Goal: Transaction & Acquisition: Subscribe to service/newsletter

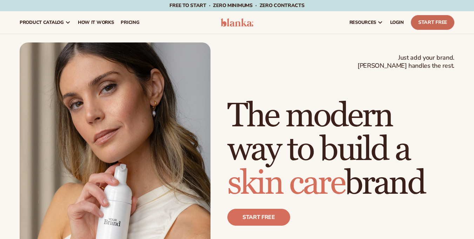
click at [438, 22] on link "Start Free" at bounding box center [433, 22] width 44 height 15
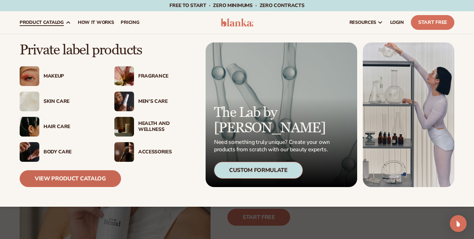
click at [72, 178] on link "View Product Catalog" at bounding box center [70, 178] width 101 height 17
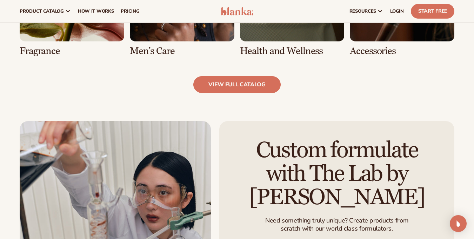
scroll to position [716, 0]
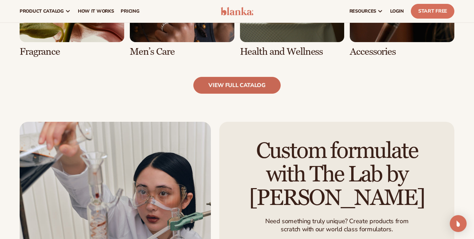
click at [239, 82] on link "view full catalog" at bounding box center [236, 85] width 87 height 17
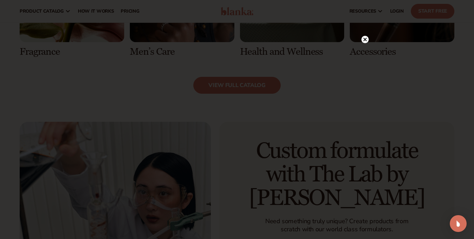
click at [366, 38] on icon at bounding box center [365, 40] width 4 height 4
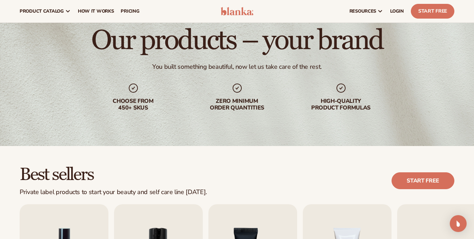
scroll to position [42, 0]
click at [100, 11] on span "How It Works" at bounding box center [96, 11] width 36 height 6
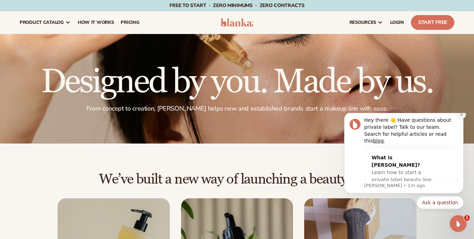
click at [458, 119] on button "Dismiss notification" at bounding box center [461, 114] width 9 height 9
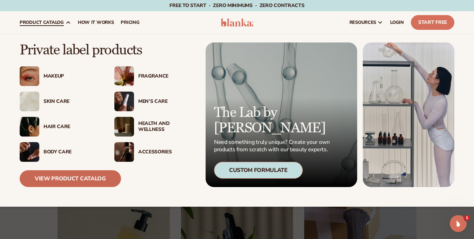
click at [49, 174] on link "View Product Catalog" at bounding box center [70, 178] width 101 height 17
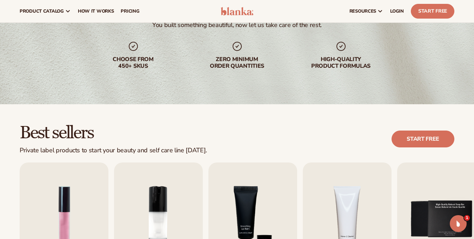
scroll to position [42, 0]
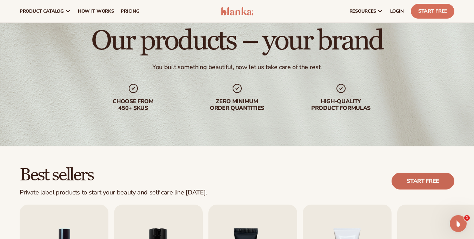
click at [423, 183] on link "Start free" at bounding box center [423, 181] width 63 height 17
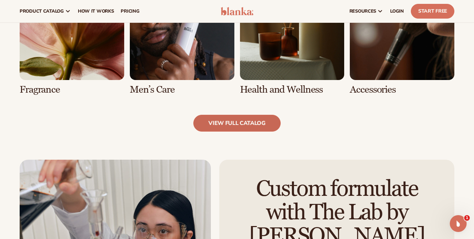
scroll to position [674, 0]
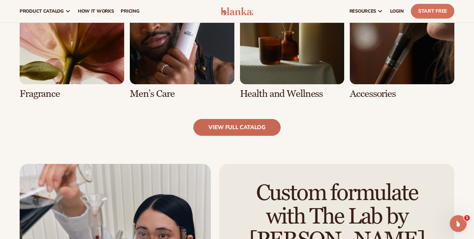
click at [219, 124] on link "view full catalog" at bounding box center [236, 127] width 87 height 17
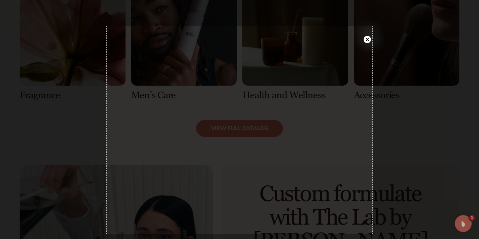
scroll to position [699, 0]
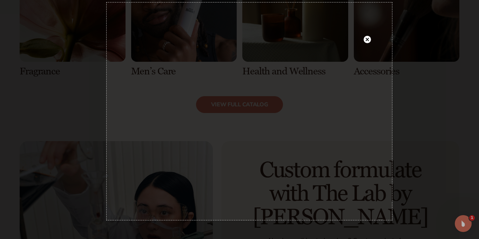
drag, startPoint x: 107, startPoint y: 26, endPoint x: 393, endPoint y: 219, distance: 345.1
click at [393, 219] on div "814 X 620" at bounding box center [239, 66] width 479 height 1531
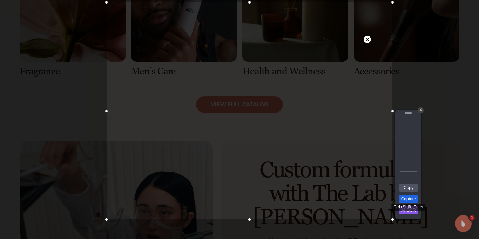
click at [409, 197] on link "Capture" at bounding box center [409, 199] width 18 height 8
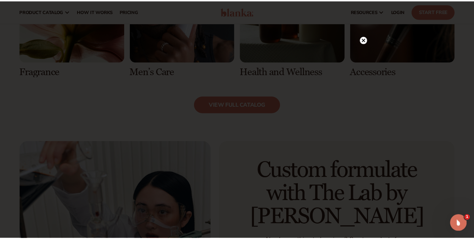
scroll to position [698, 0]
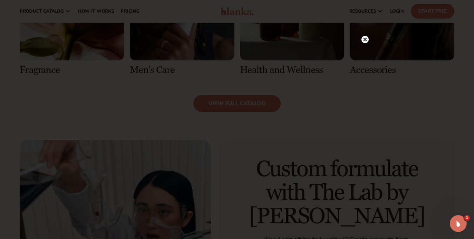
click at [363, 39] on circle at bounding box center [364, 39] width 7 height 7
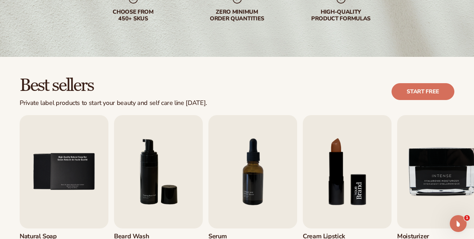
scroll to position [211, 0]
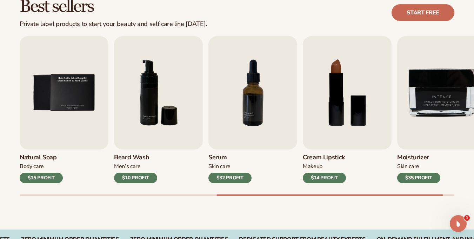
click at [427, 12] on link "Start free" at bounding box center [423, 12] width 63 height 17
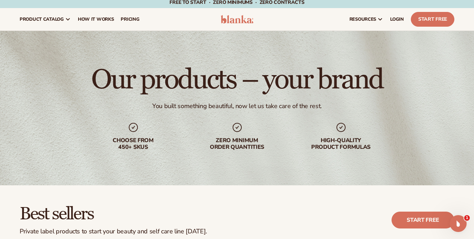
scroll to position [0, 0]
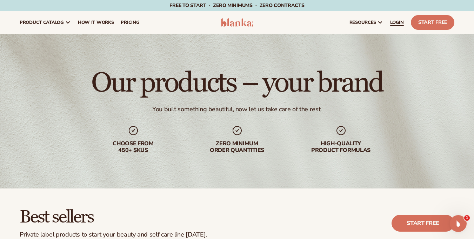
click at [394, 20] on span "LOGIN" at bounding box center [397, 23] width 14 height 6
